Goal: Task Accomplishment & Management: Complete application form

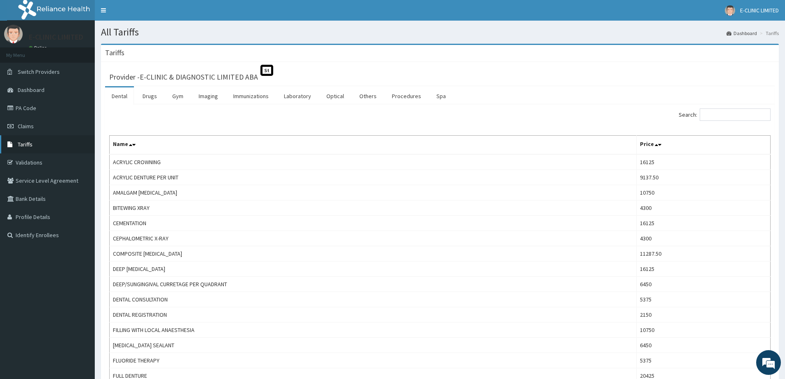
click at [16, 148] on link "Tariffs" at bounding box center [47, 144] width 95 height 18
click at [151, 99] on link "Drugs" at bounding box center [150, 95] width 28 height 17
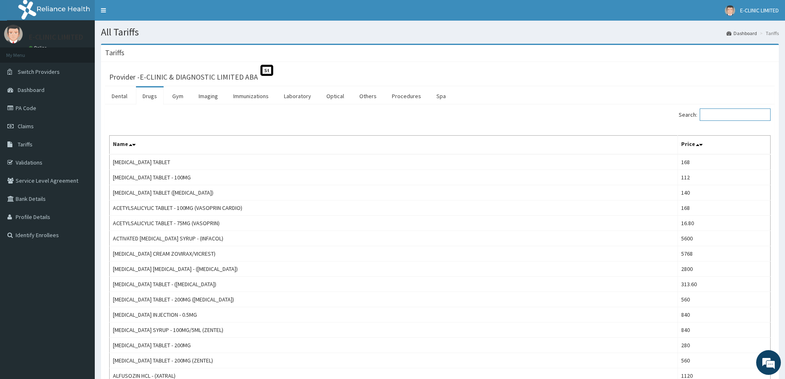
click at [719, 119] on input "Search:" at bounding box center [735, 114] width 71 height 12
click at [718, 114] on input "Search:" at bounding box center [735, 114] width 71 height 12
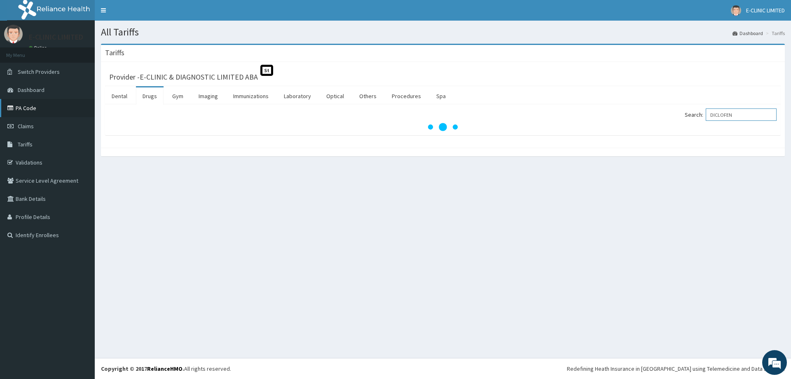
type input "DICLOFEN"
click at [34, 105] on link "PA Code" at bounding box center [47, 108] width 95 height 18
drag, startPoint x: 171, startPoint y: 37, endPoint x: 126, endPoint y: 117, distance: 91.3
click at [126, 117] on div "Search: DICLOFEN" at bounding box center [443, 115] width 680 height 14
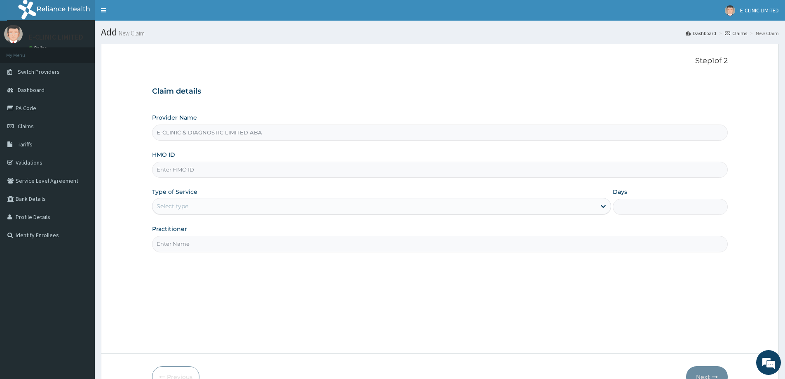
click at [239, 172] on input "HMO ID" at bounding box center [440, 170] width 576 height 16
type input "SKN/10204/A"
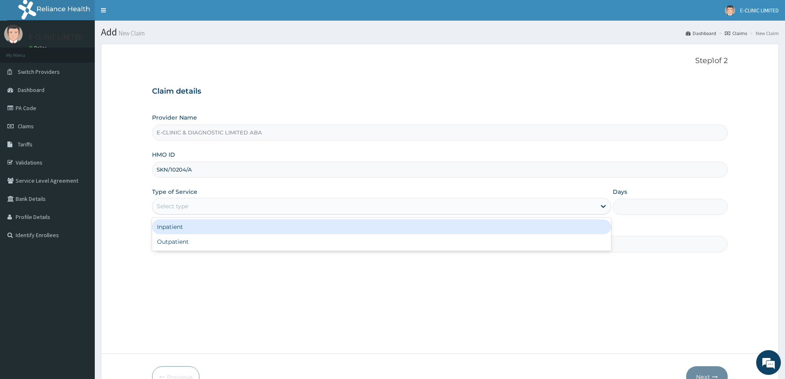
drag, startPoint x: 175, startPoint y: 202, endPoint x: 170, endPoint y: 215, distance: 13.7
click at [171, 209] on div "Select type" at bounding box center [173, 206] width 32 height 8
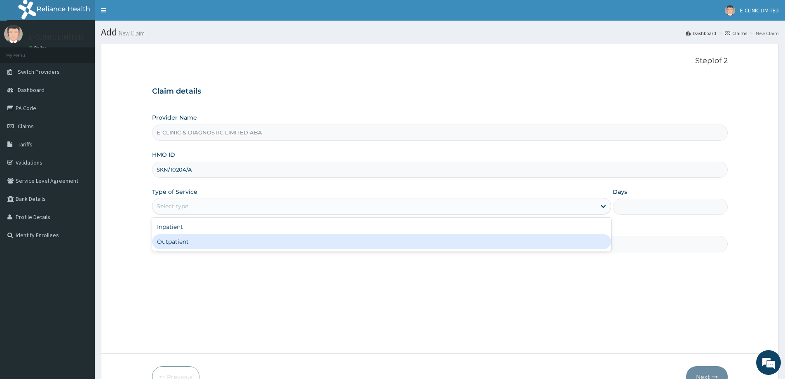
click at [167, 239] on div "Outpatient" at bounding box center [381, 241] width 459 height 15
type input "1"
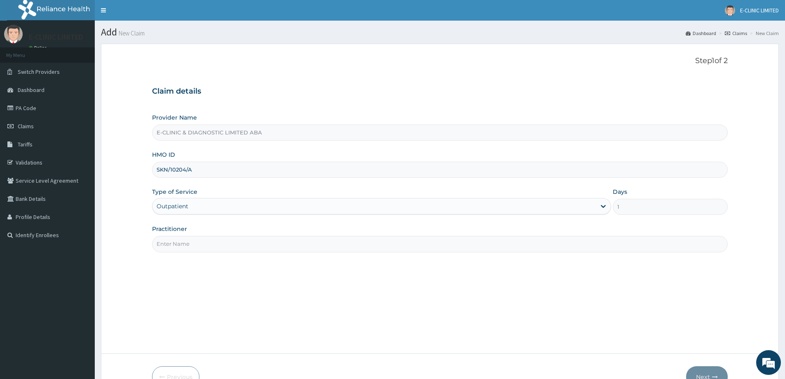
drag, startPoint x: 167, startPoint y: 240, endPoint x: 169, endPoint y: 248, distance: 7.7
click at [167, 241] on input "Practitioner" at bounding box center [440, 244] width 576 height 16
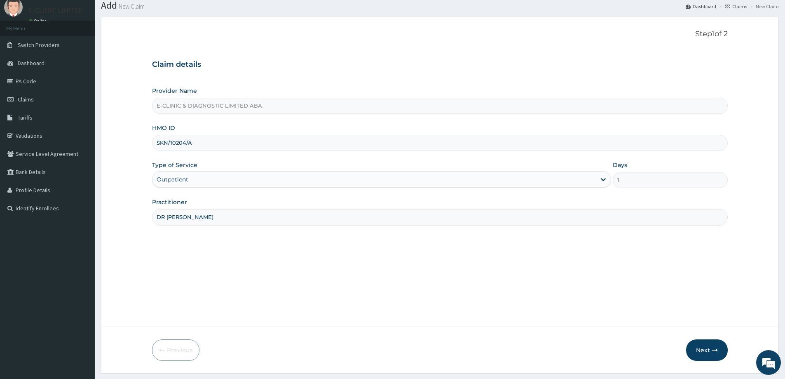
scroll to position [49, 0]
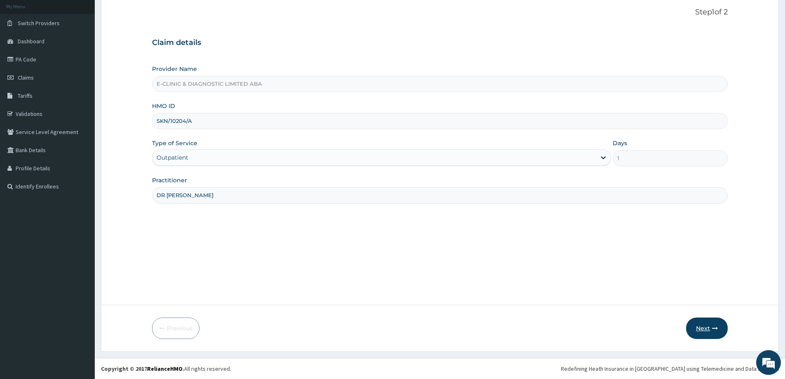
type input "DR [PERSON_NAME]"
click at [705, 333] on button "Next" at bounding box center [707, 327] width 42 height 21
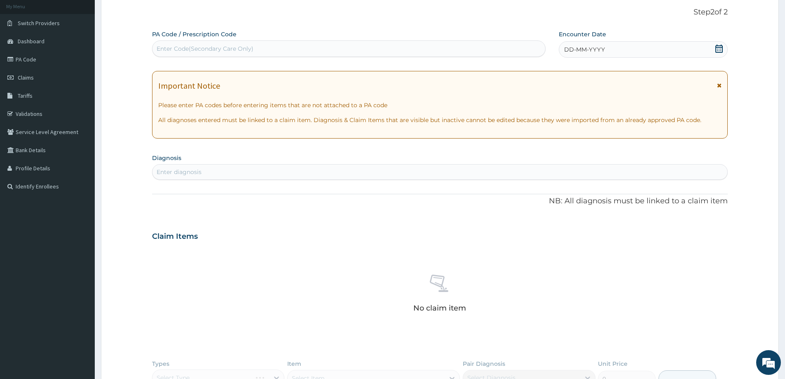
click at [471, 49] on div "Enter Code(Secondary Care Only)" at bounding box center [348, 48] width 393 height 13
paste input "PA/6A928D"
type input "PA/6A928D"
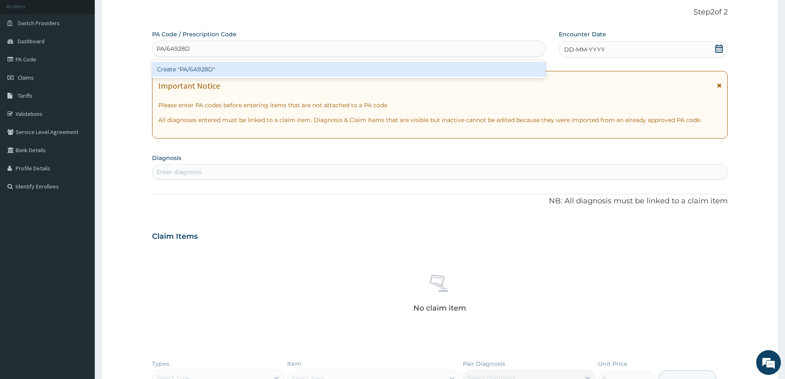
click at [416, 70] on div "Create "PA/6A928D"" at bounding box center [348, 69] width 393 height 15
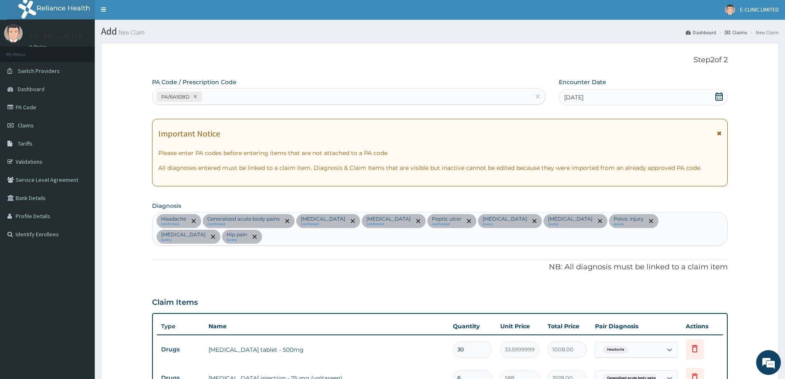
scroll to position [0, 0]
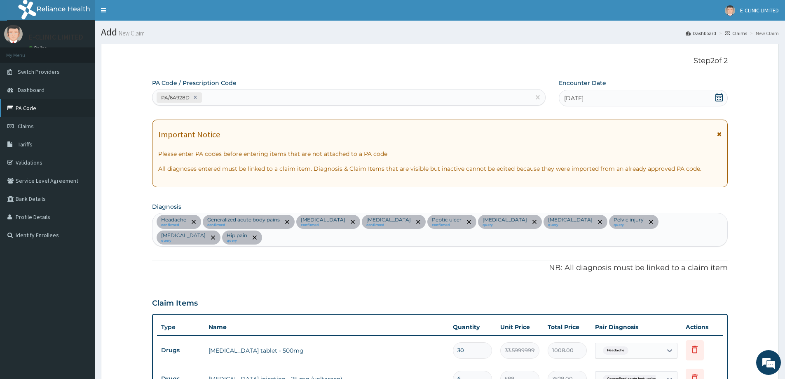
click at [62, 110] on link "PA Code" at bounding box center [47, 108] width 95 height 18
